Goal: Task Accomplishment & Management: Manage account settings

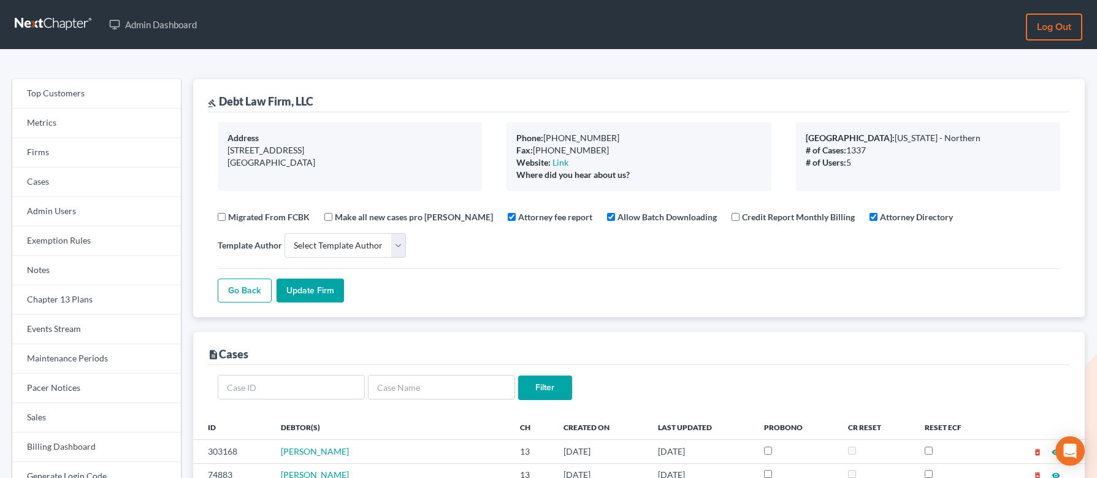
select select
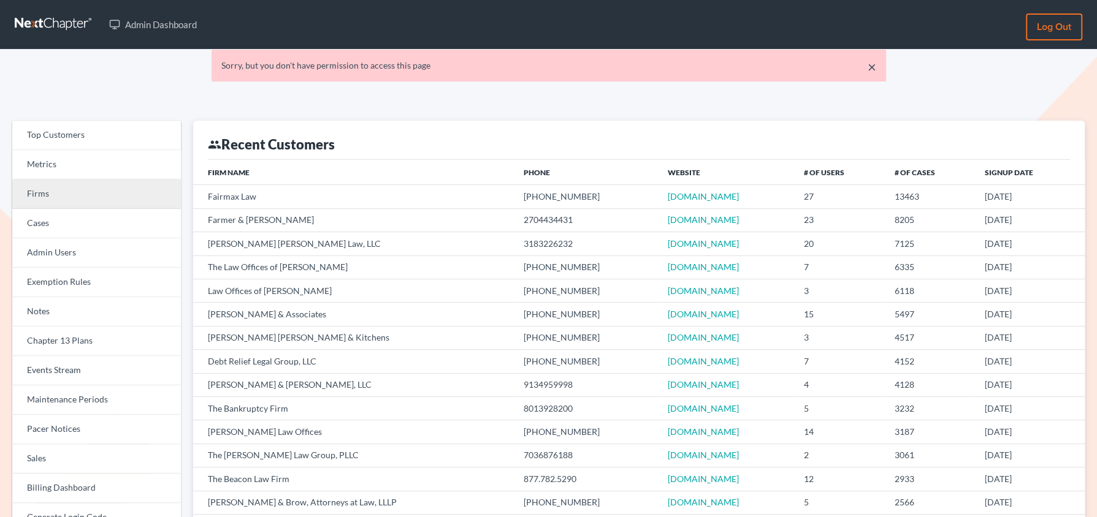
click at [71, 199] on link "Firms" at bounding box center [96, 194] width 169 height 29
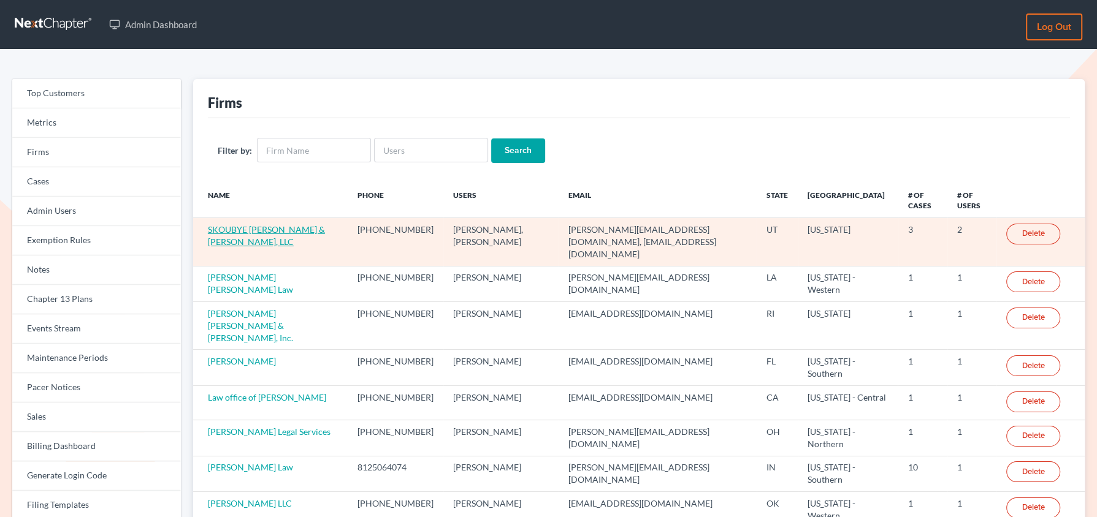
click at [246, 230] on link "SKOUBYE NIELSON & JOHANSEN, LLC" at bounding box center [266, 235] width 117 height 23
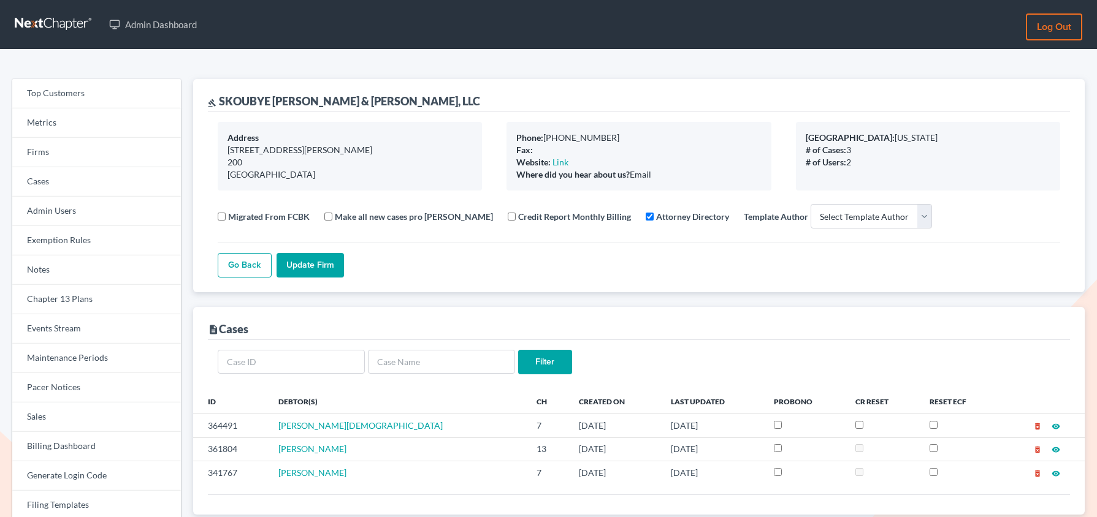
select select
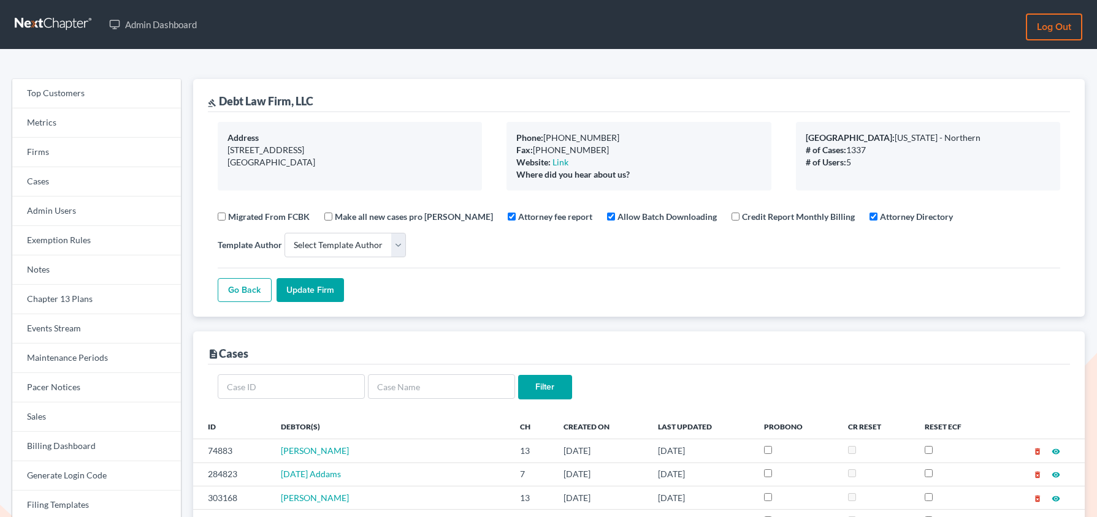
select select
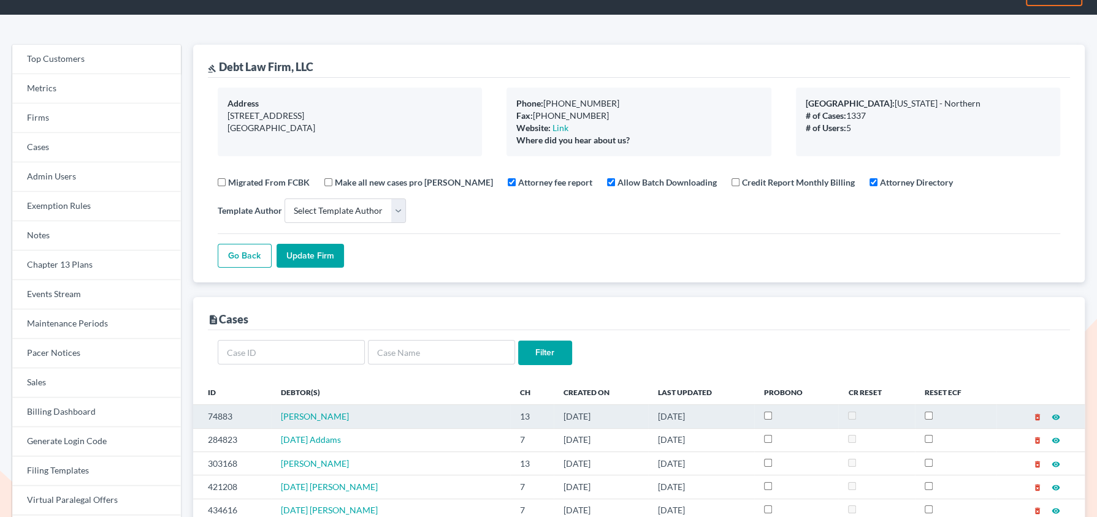
scroll to position [34, 0]
